Goal: Use online tool/utility: Utilize a website feature to perform a specific function

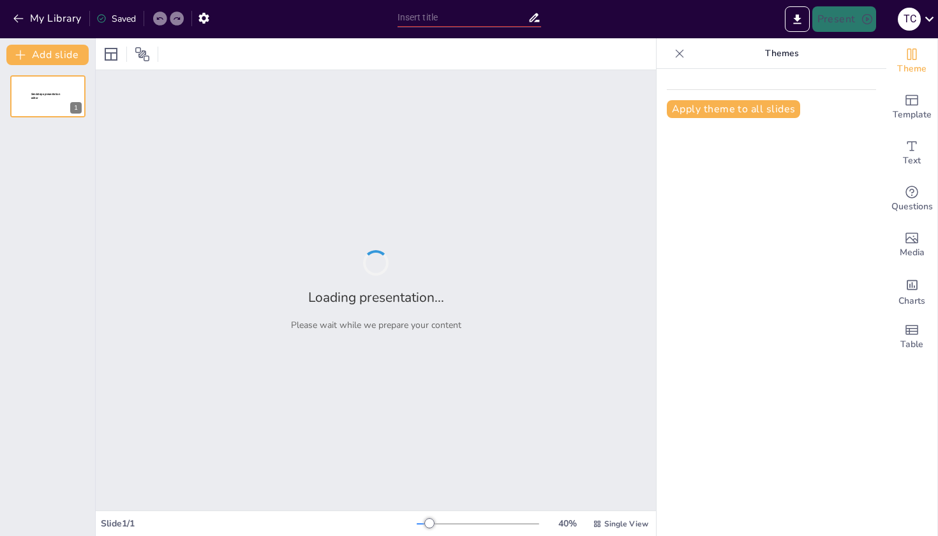
type input "Imported 簡報1.pptx"
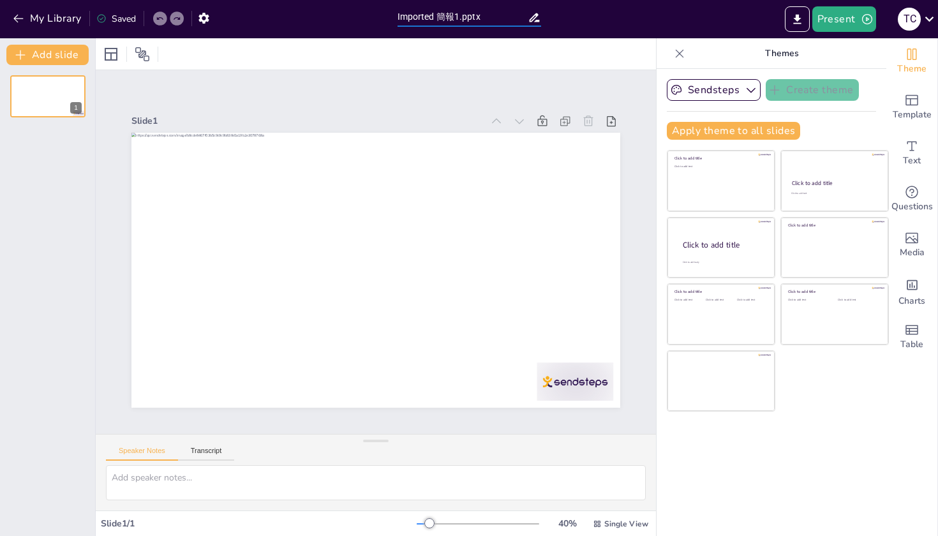
click at [485, 18] on input "Imported 簡報1.pptx" at bounding box center [462, 17] width 130 height 18
click at [609, 54] on div at bounding box center [376, 53] width 560 height 31
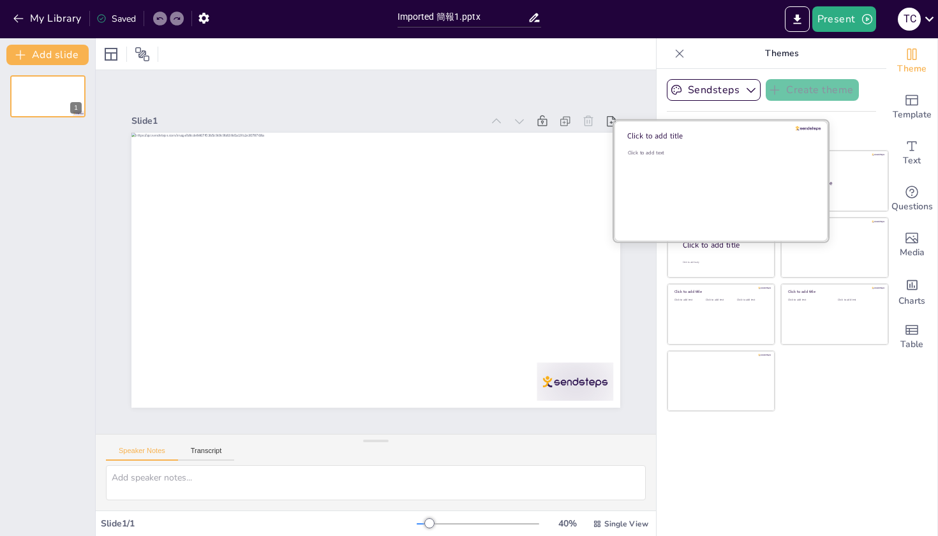
click at [733, 180] on div "Click to add text" at bounding box center [719, 188] width 182 height 79
click at [827, 179] on div "Click to add title Click to add text" at bounding box center [721, 181] width 214 height 121
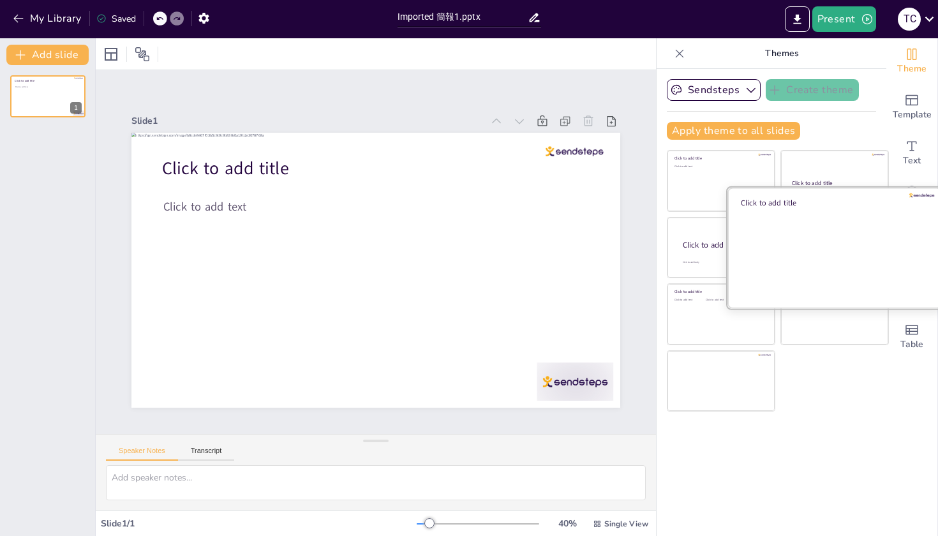
click at [797, 243] on div at bounding box center [834, 247] width 214 height 121
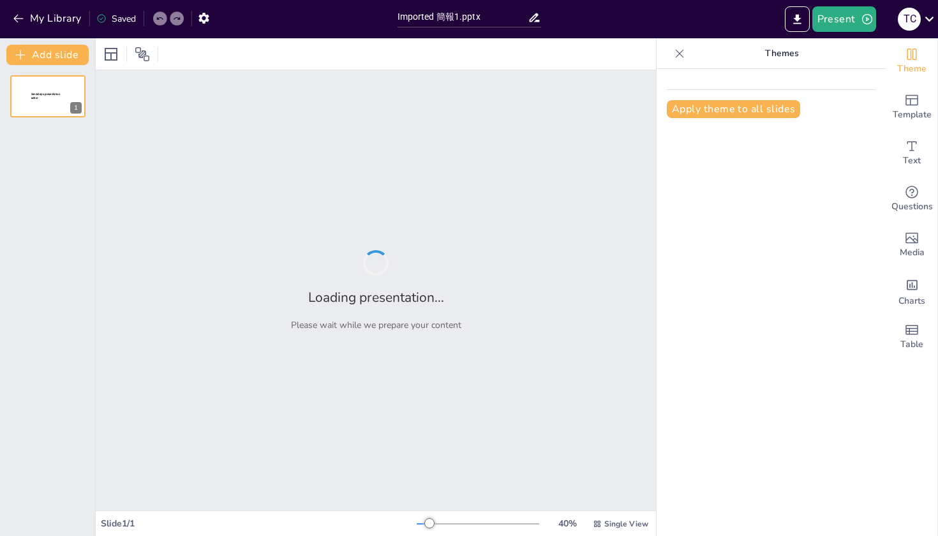
type input "Imported 簡報1.pptx"
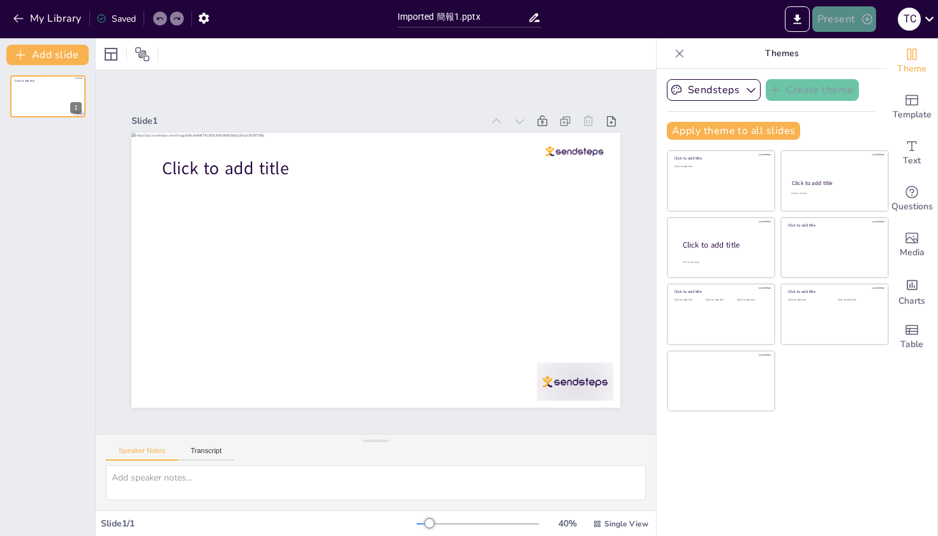
click at [854, 17] on button "Present" at bounding box center [844, 19] width 64 height 26
